Goal: Information Seeking & Learning: Learn about a topic

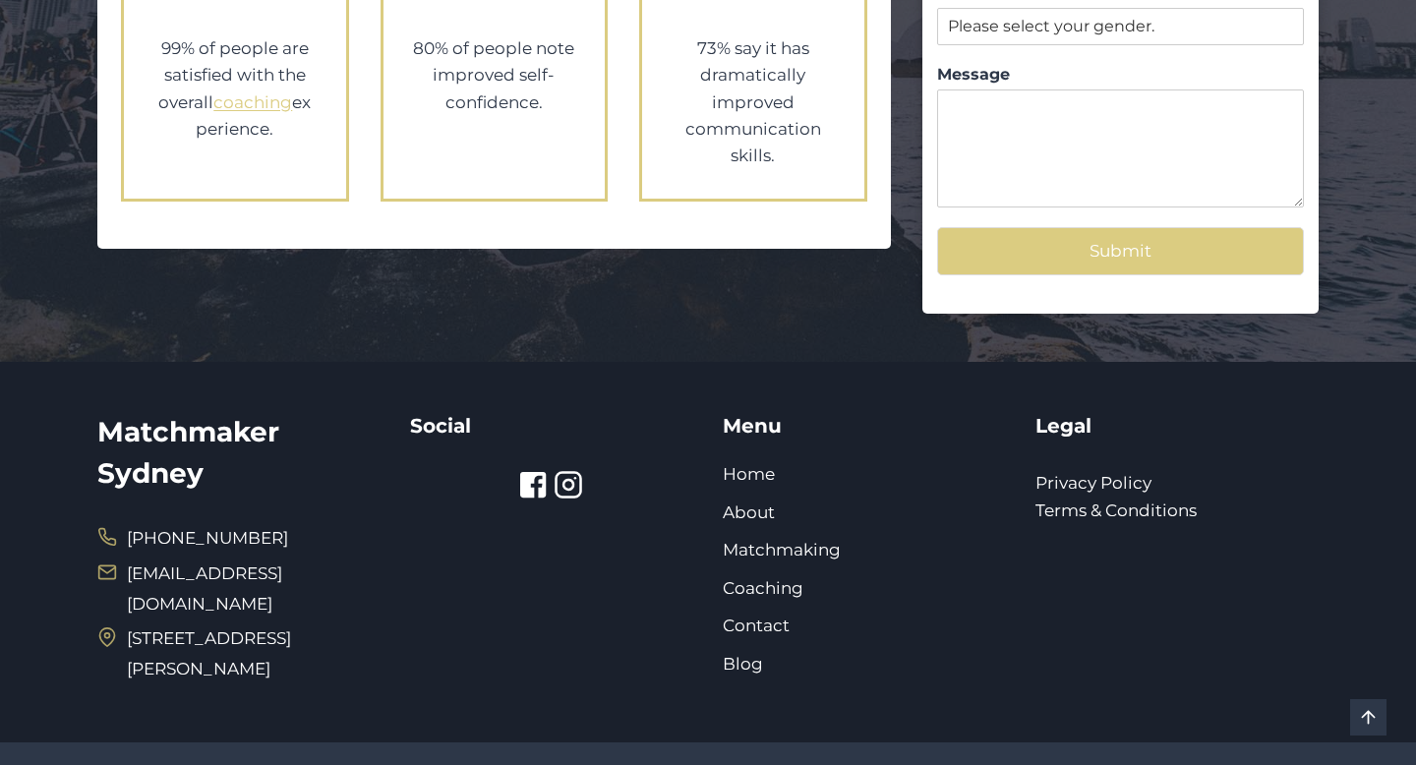
scroll to position [3764, 0]
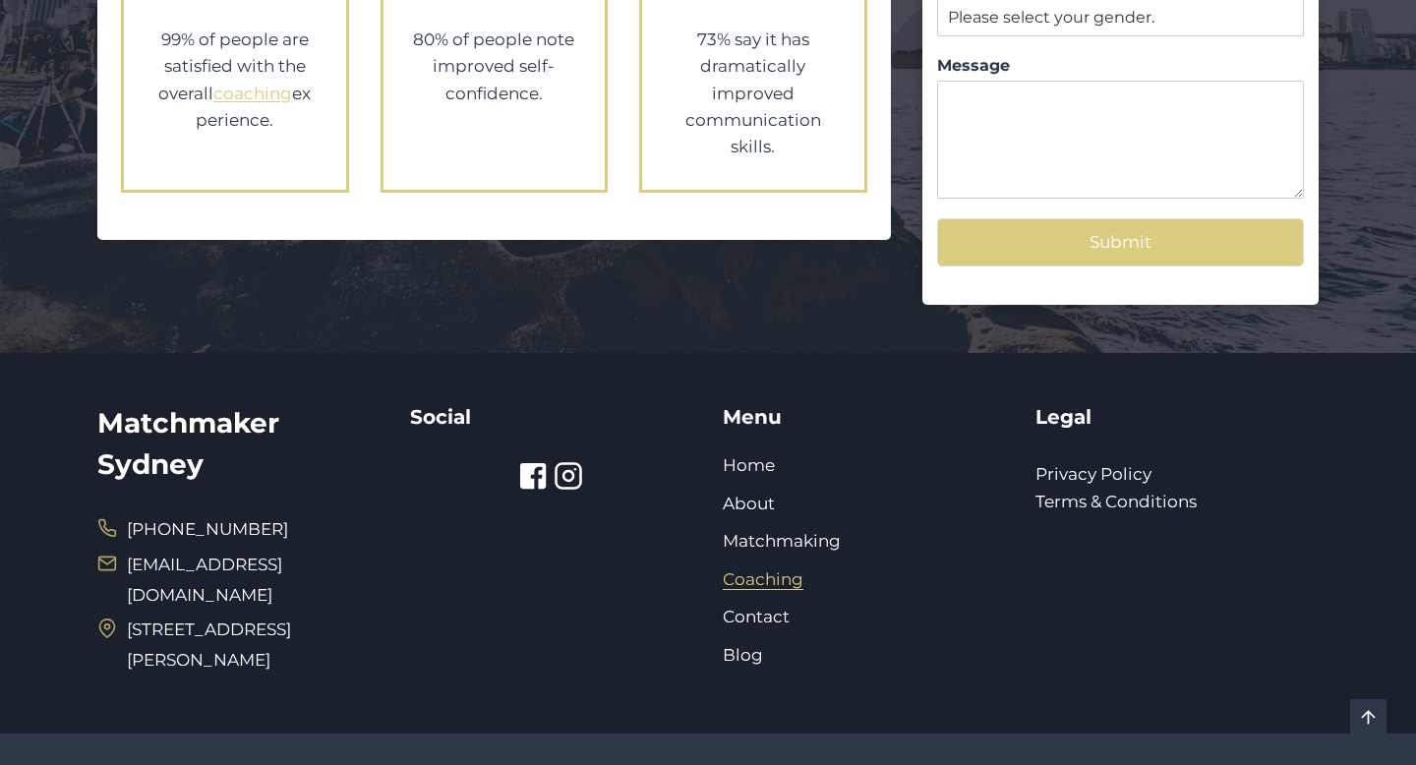
click at [739, 569] on link "Coaching" at bounding box center [763, 579] width 81 height 20
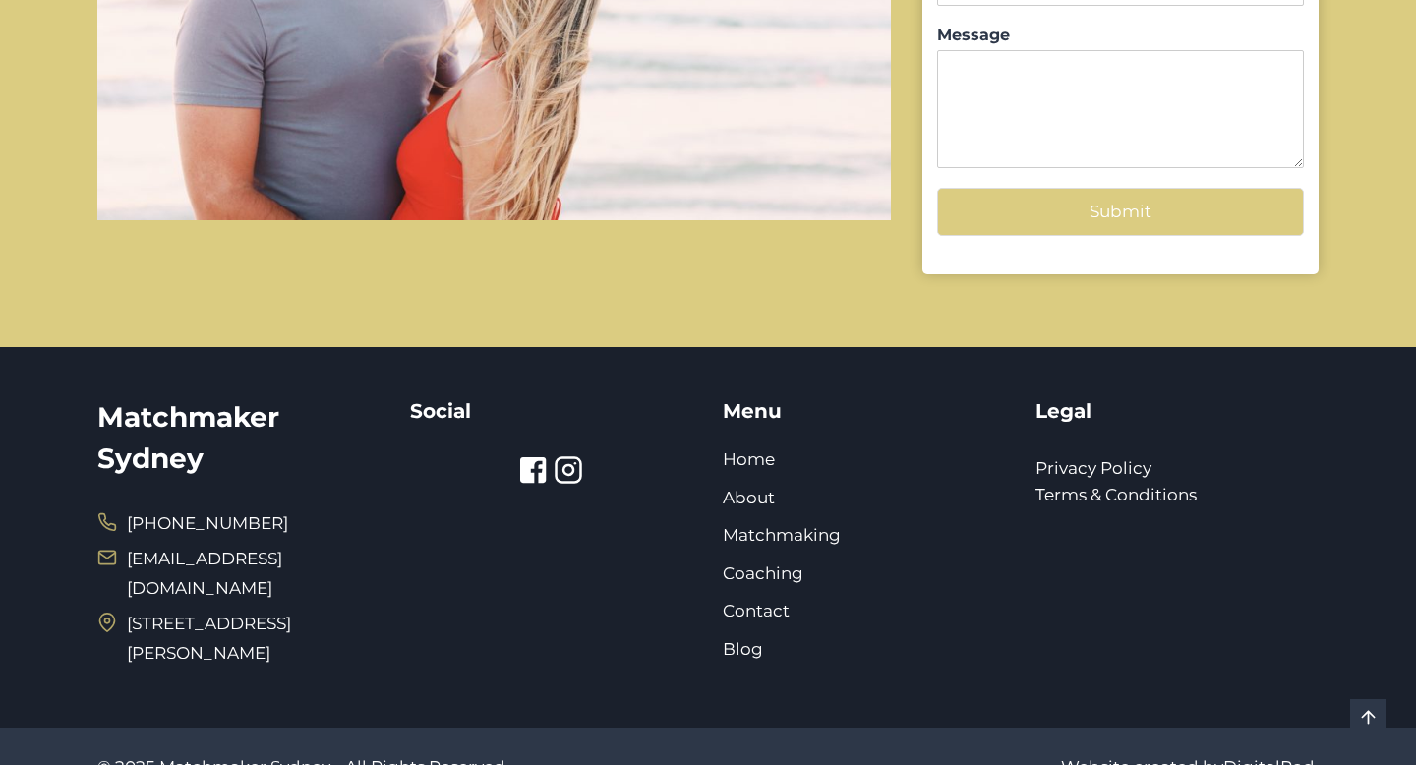
scroll to position [2350, 0]
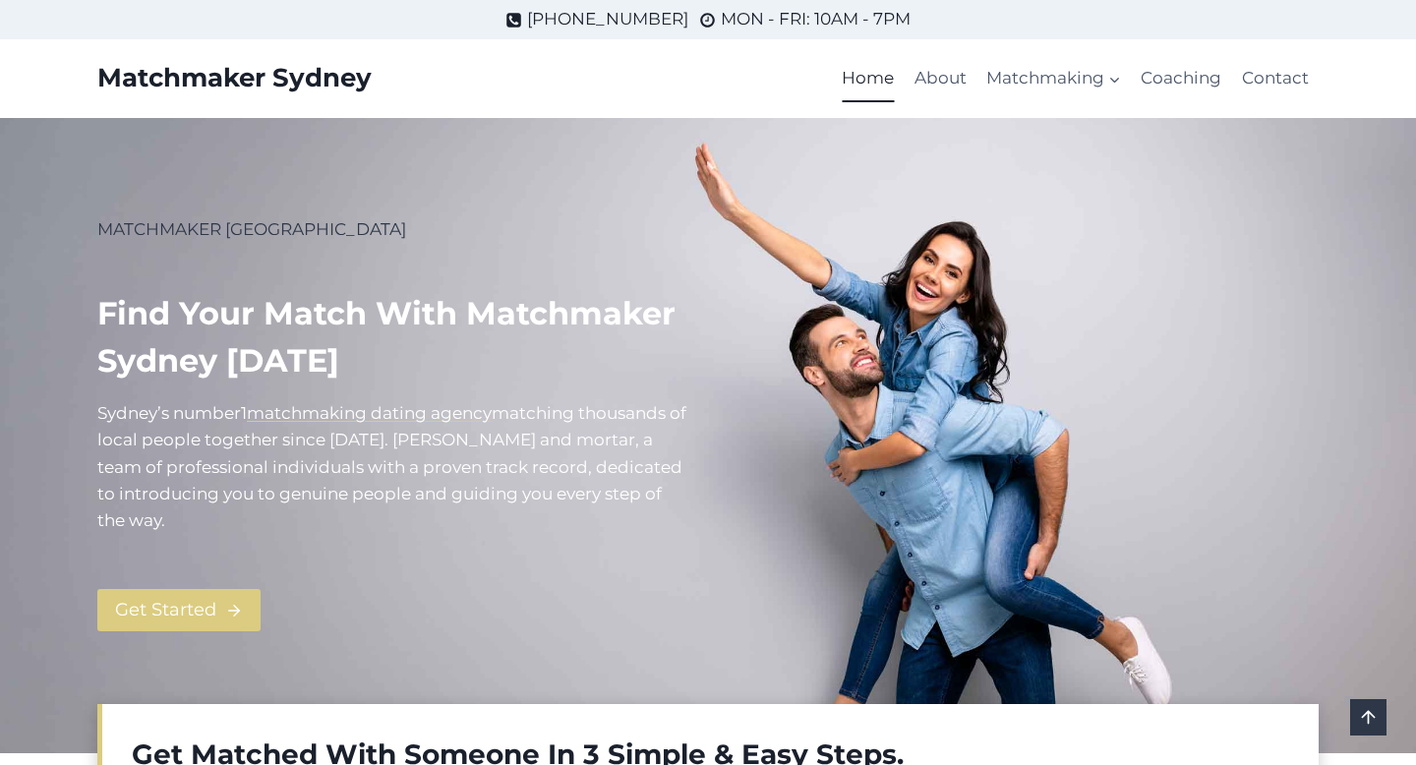
scroll to position [3764, 0]
